Goal: Navigation & Orientation: Find specific page/section

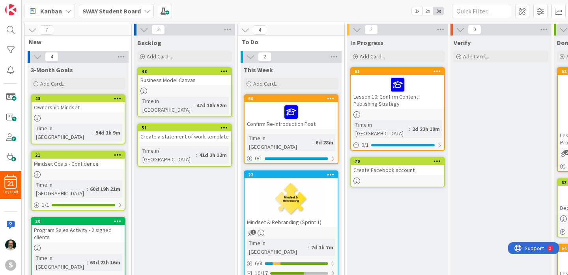
click at [319, 193] on div at bounding box center [290, 198] width 93 height 35
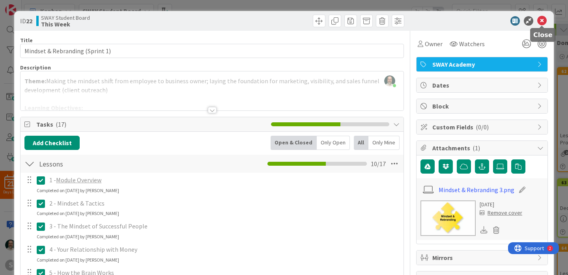
click at [542, 23] on icon at bounding box center [541, 20] width 9 height 9
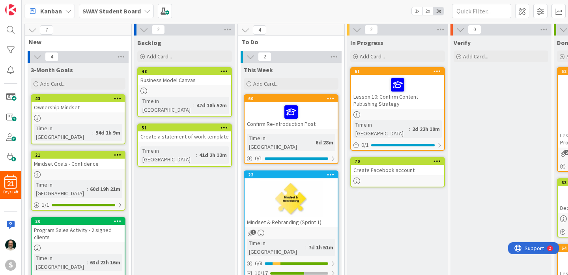
click at [418, 101] on div "Lesson 10: Confirm Content Publishing Strategy" at bounding box center [397, 92] width 93 height 34
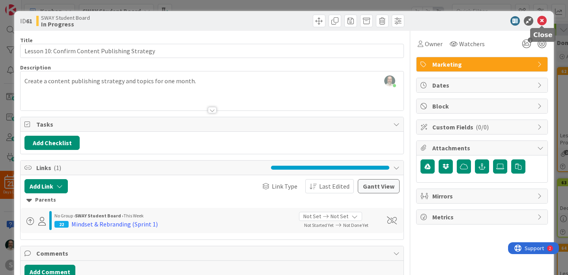
click at [539, 22] on icon at bounding box center [541, 20] width 9 height 9
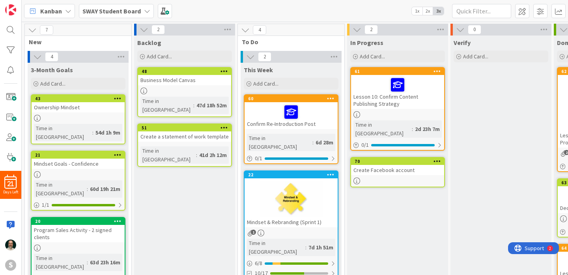
click at [408, 165] on div "Create Facebook account" at bounding box center [397, 170] width 93 height 10
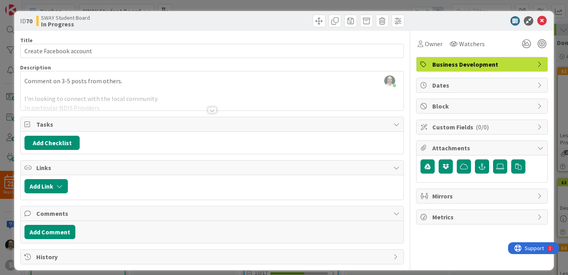
click at [209, 111] on div at bounding box center [212, 110] width 9 height 6
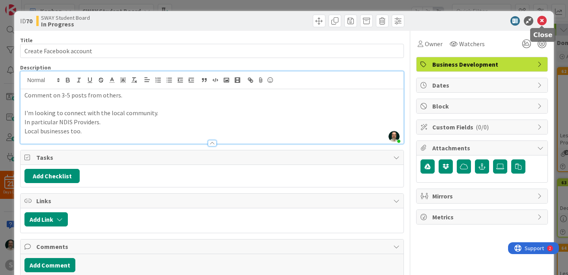
click at [544, 21] on icon at bounding box center [541, 20] width 9 height 9
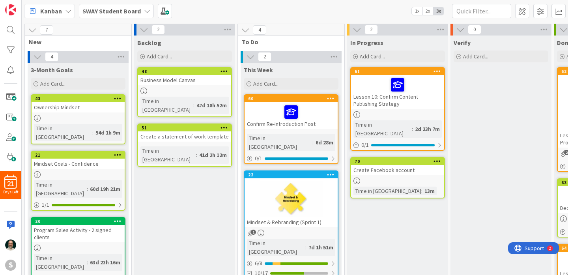
click at [261, 192] on div at bounding box center [290, 198] width 93 height 35
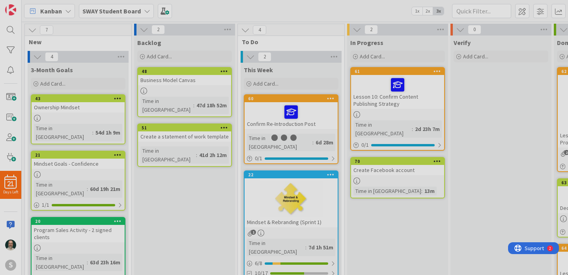
click at [261, 192] on div at bounding box center [284, 137] width 568 height 275
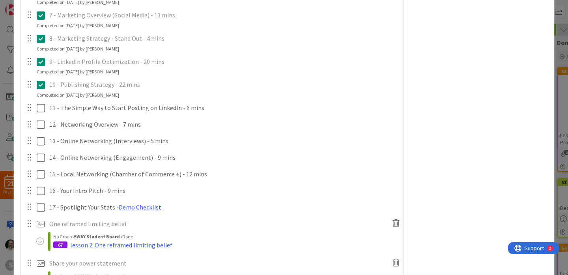
scroll to position [316, 0]
